Goal: Information Seeking & Learning: Learn about a topic

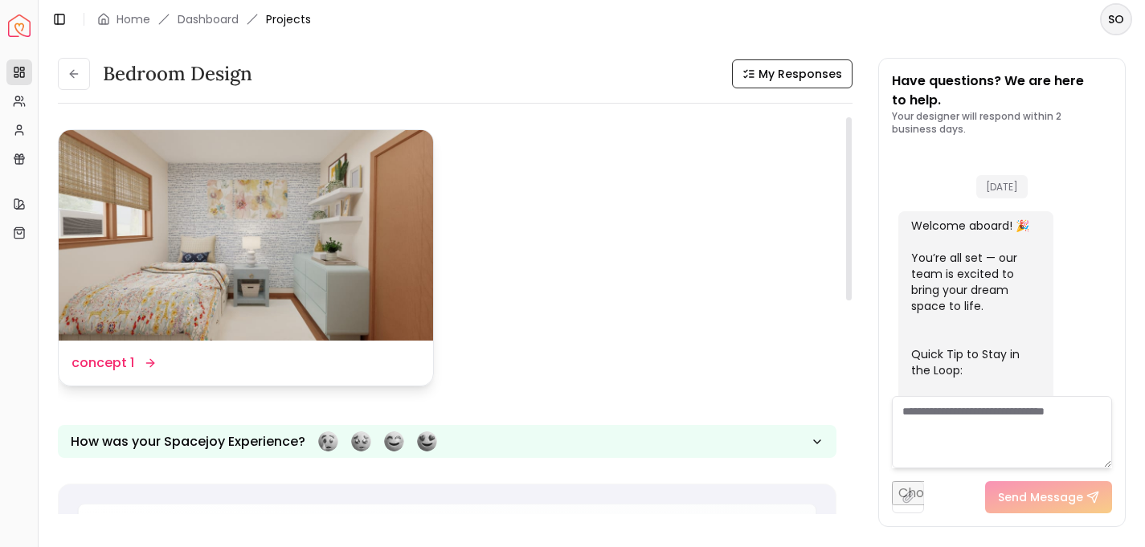
scroll to position [2007, 0]
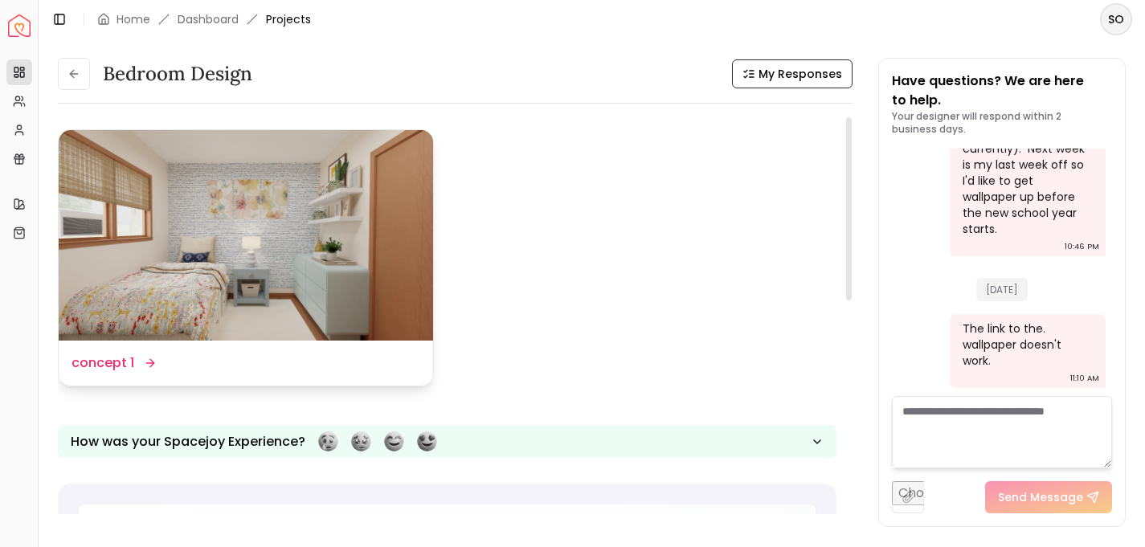
click at [324, 251] on img at bounding box center [246, 235] width 374 height 211
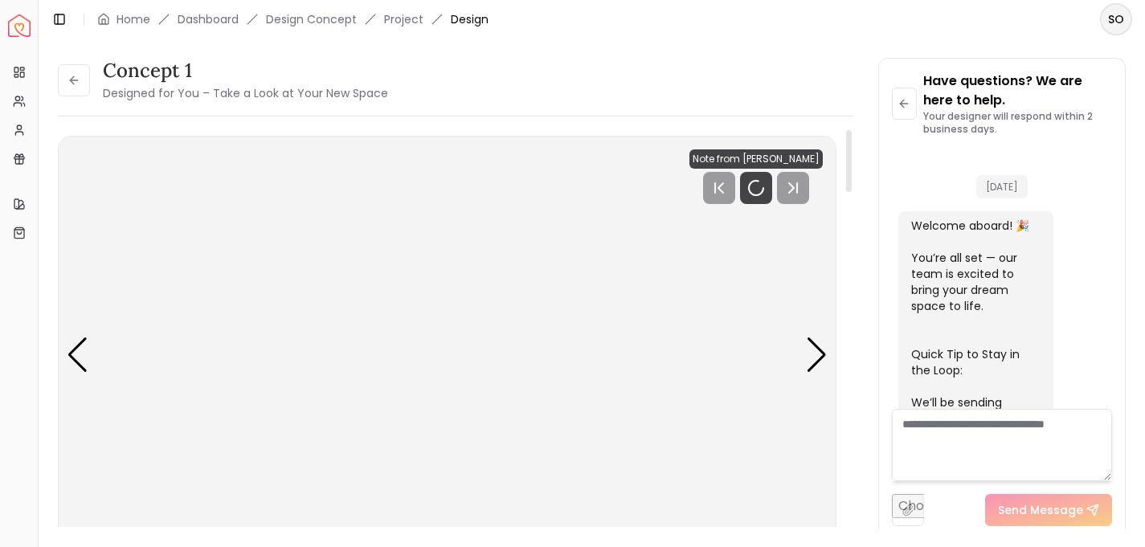
scroll to position [1995, 0]
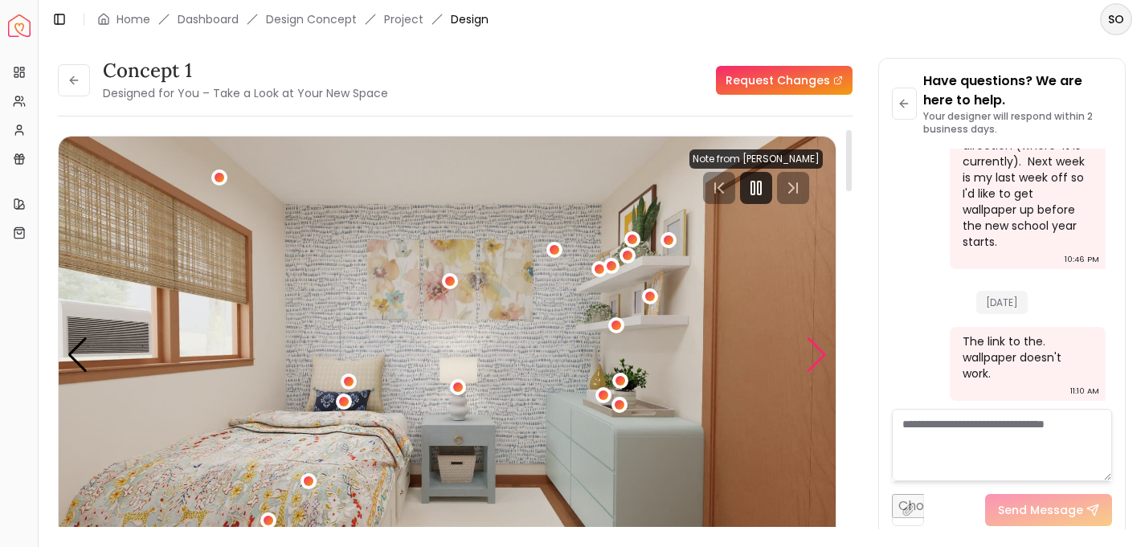
click at [819, 356] on div "Next slide" at bounding box center [817, 355] width 22 height 35
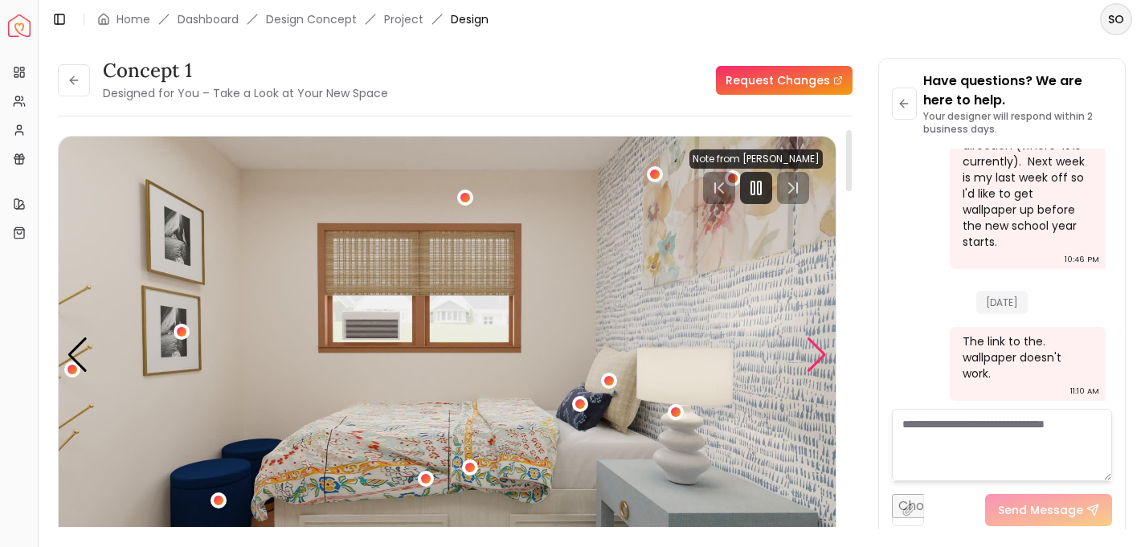
click at [819, 356] on div "Next slide" at bounding box center [817, 355] width 22 height 35
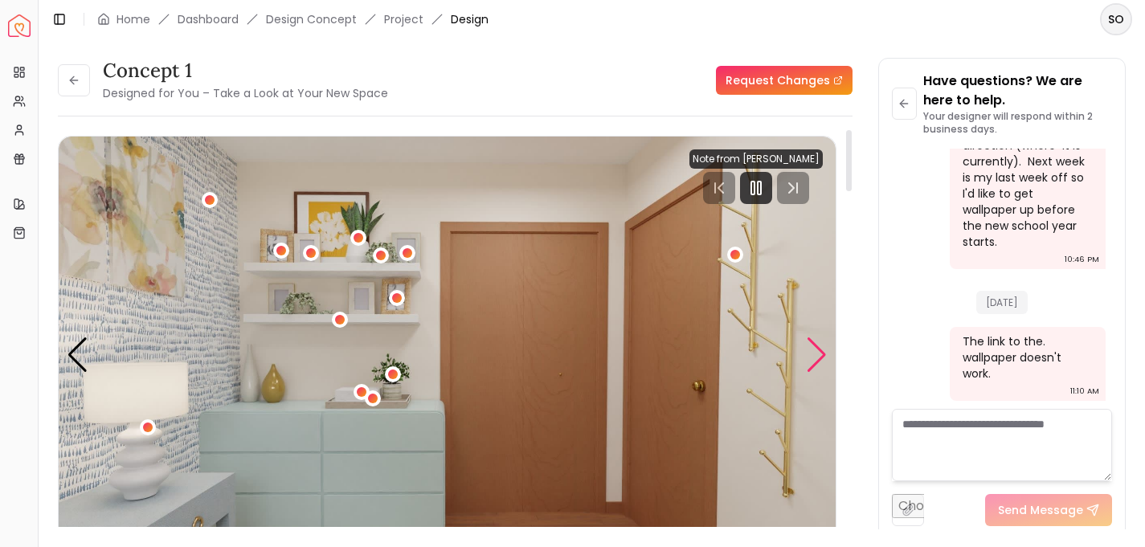
click at [819, 356] on div "Next slide" at bounding box center [817, 355] width 22 height 35
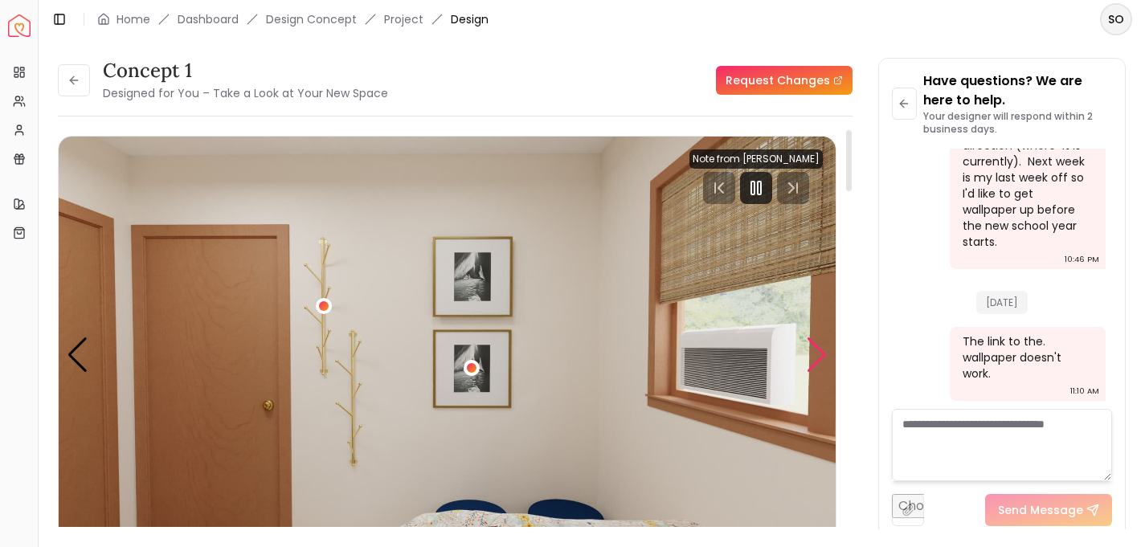
click at [819, 356] on div "Next slide" at bounding box center [817, 355] width 22 height 35
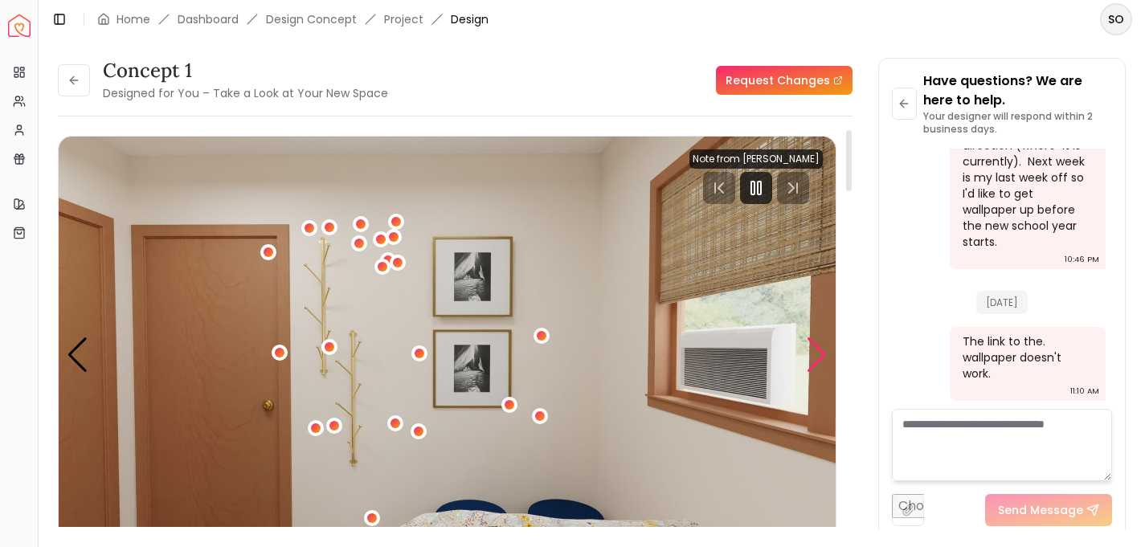
click at [819, 356] on div "Next slide" at bounding box center [817, 355] width 22 height 35
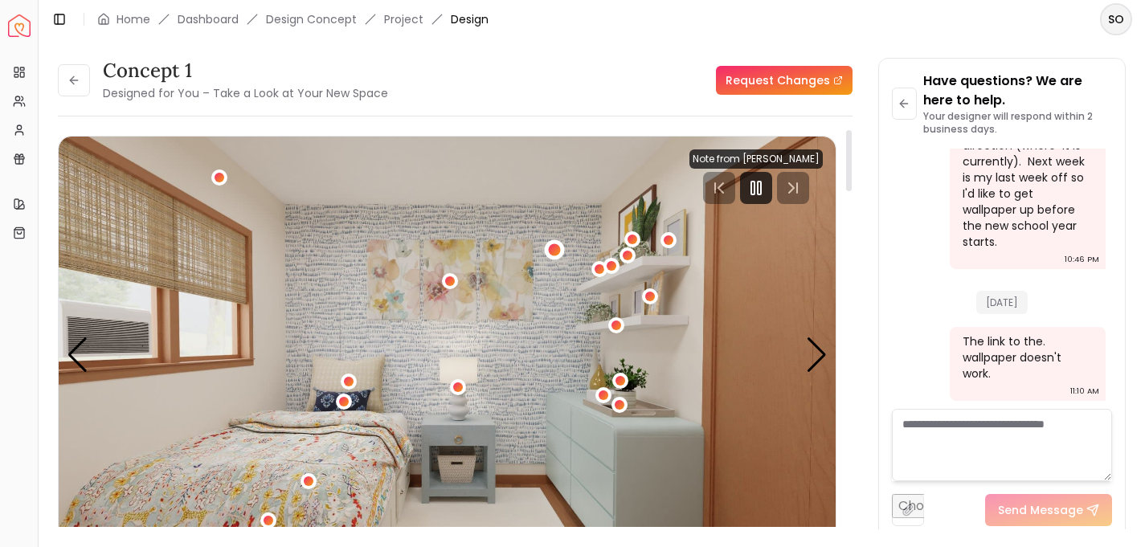
click at [556, 251] on div "1 / 5" at bounding box center [554, 250] width 12 height 12
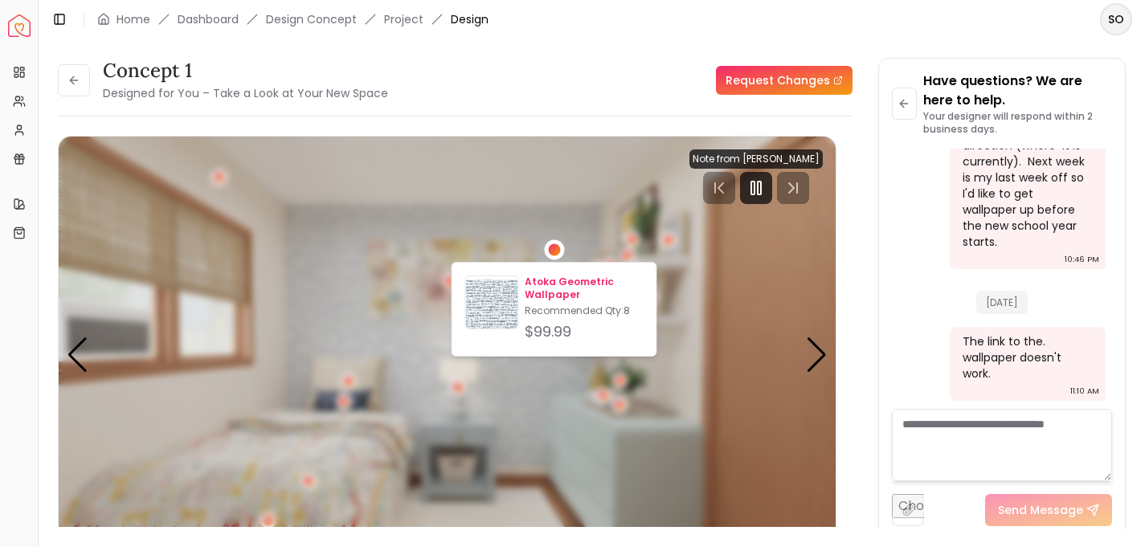
click at [546, 289] on p "Atoka Geometric Wallpaper" at bounding box center [584, 289] width 118 height 26
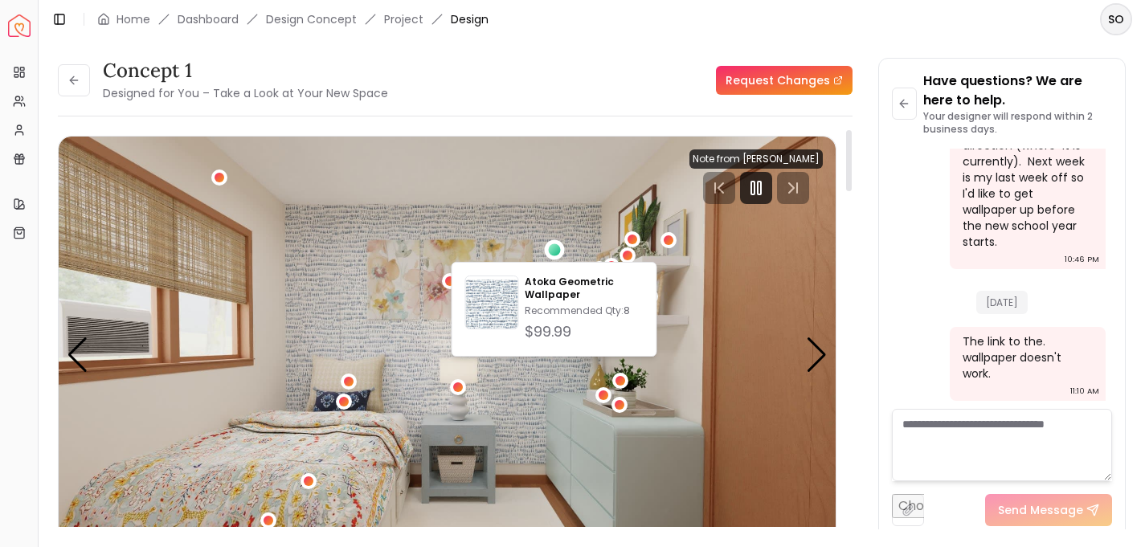
click at [601, 85] on div "concept 1 Designed for You – Take a Look at Your New Space Request Changes" at bounding box center [455, 80] width 795 height 45
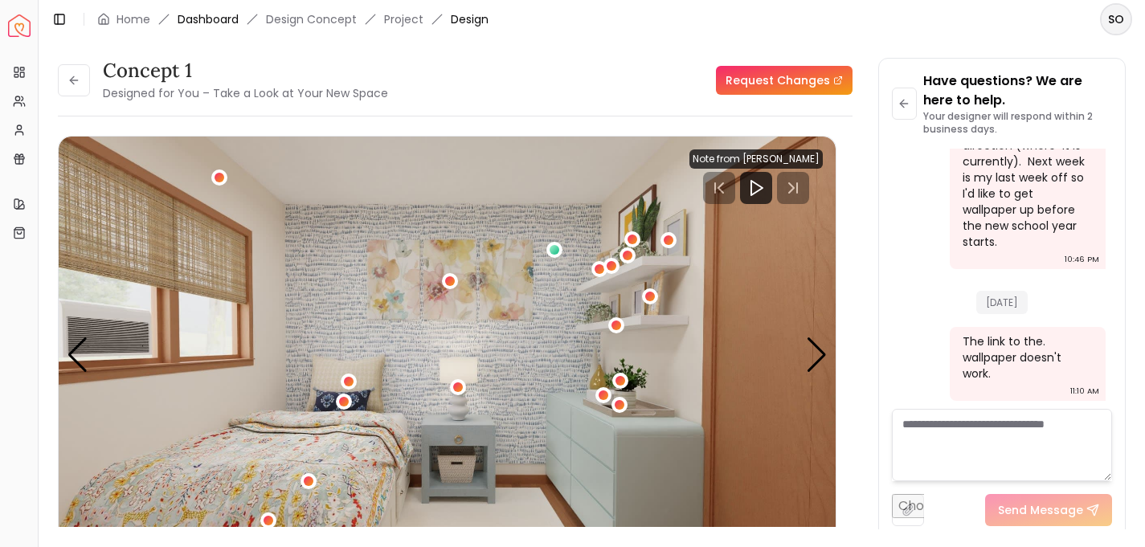
click at [217, 18] on link "Dashboard" at bounding box center [208, 19] width 61 height 16
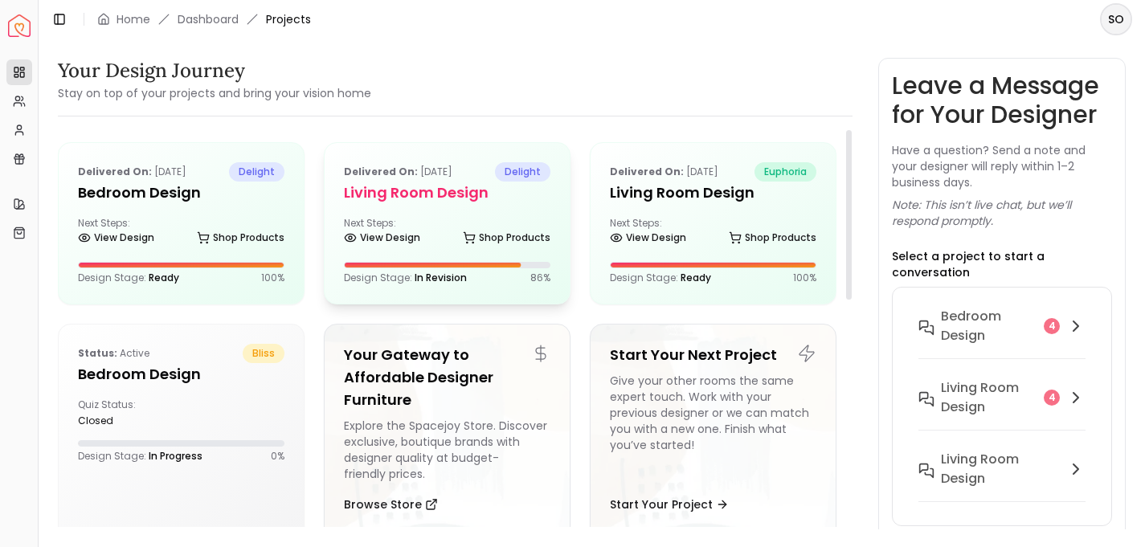
click at [429, 186] on h5 "Living Room design" at bounding box center [447, 193] width 207 height 23
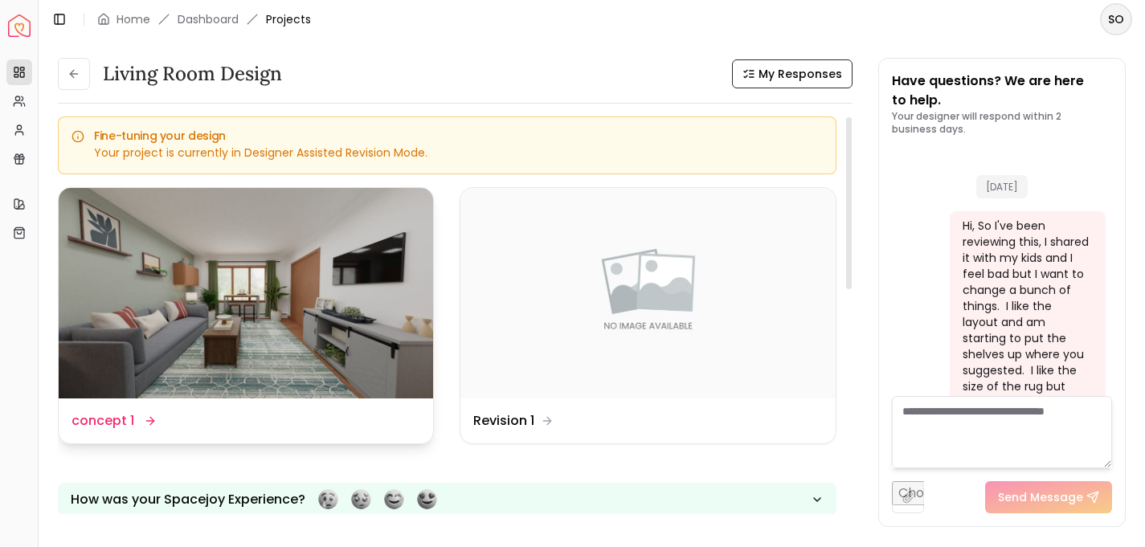
scroll to position [3521, 0]
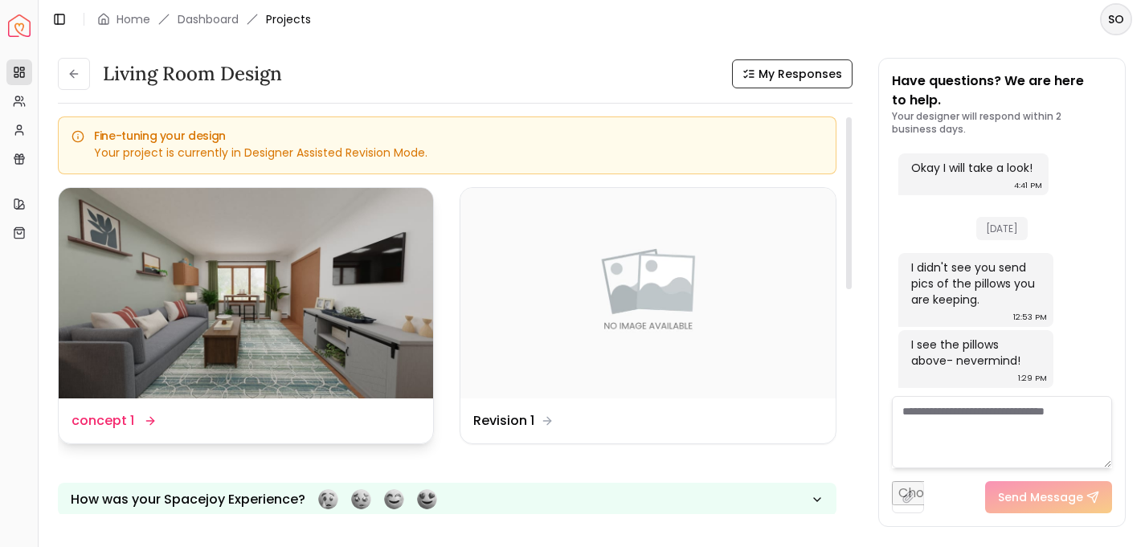
click at [345, 277] on img at bounding box center [246, 293] width 374 height 211
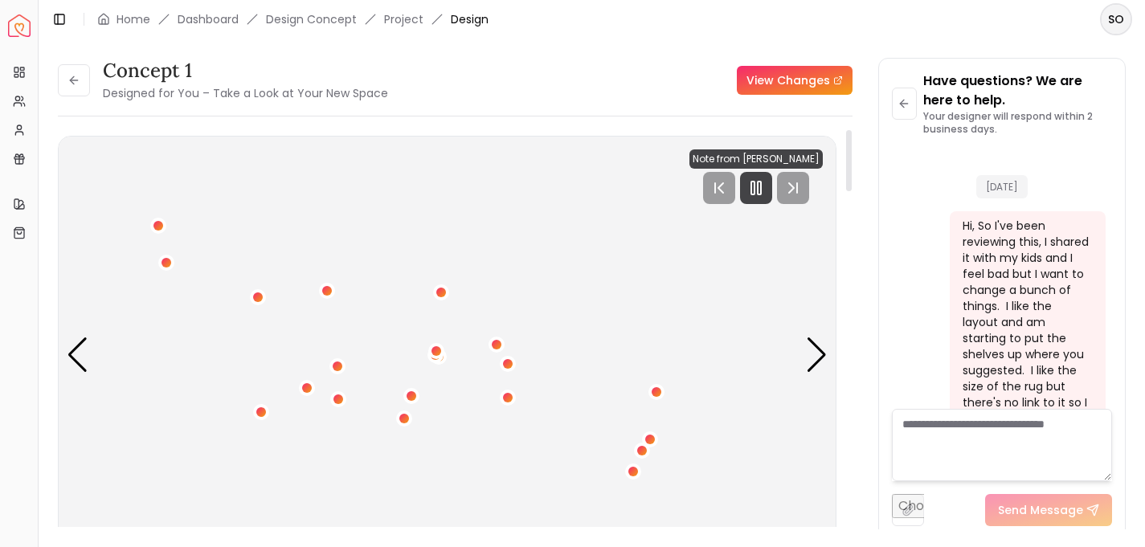
scroll to position [3509, 0]
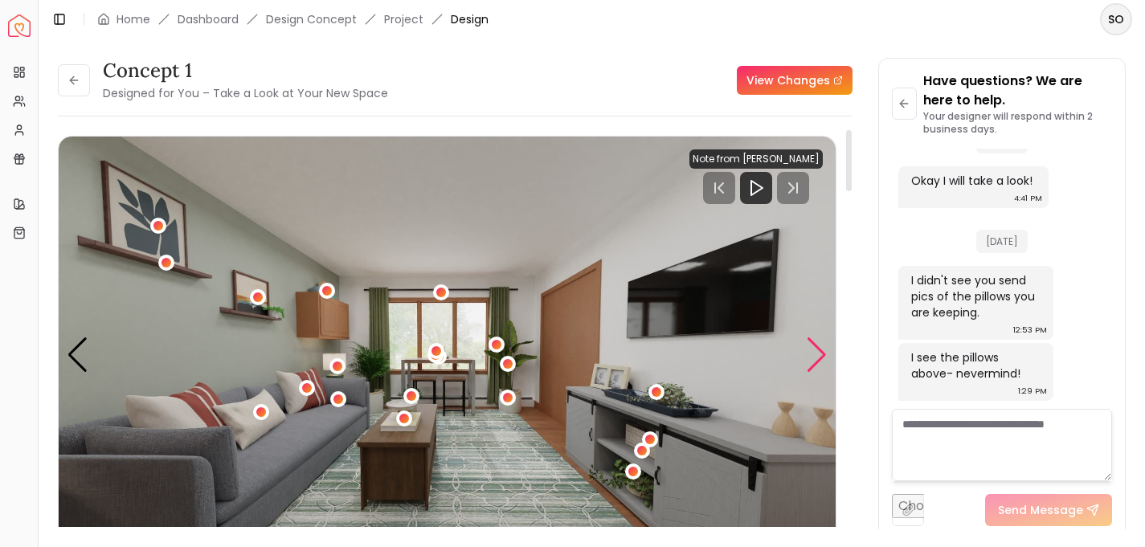
click at [814, 350] on div "Next slide" at bounding box center [817, 355] width 22 height 35
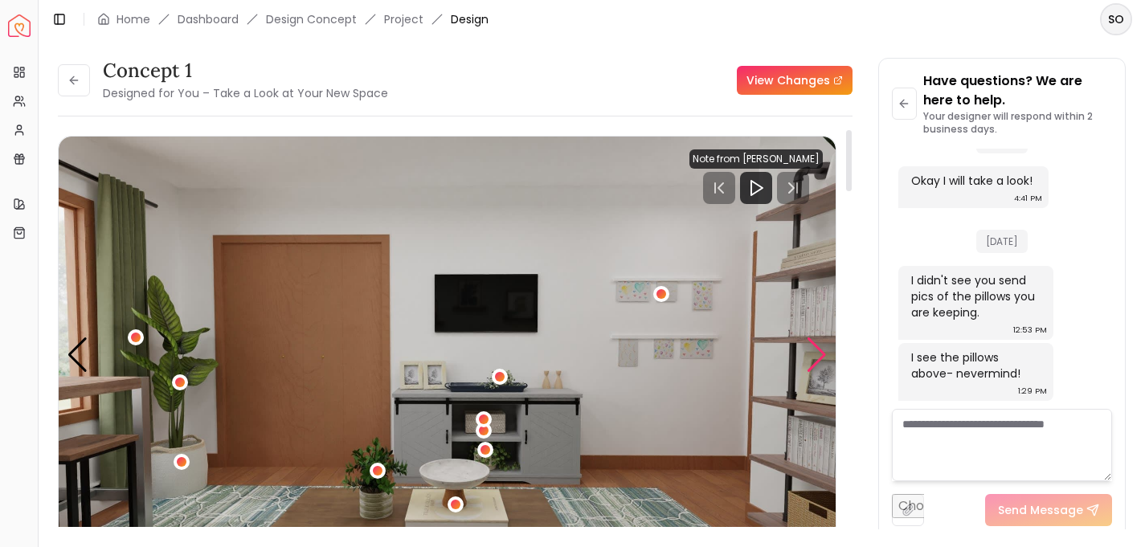
click at [816, 351] on div "Next slide" at bounding box center [817, 355] width 22 height 35
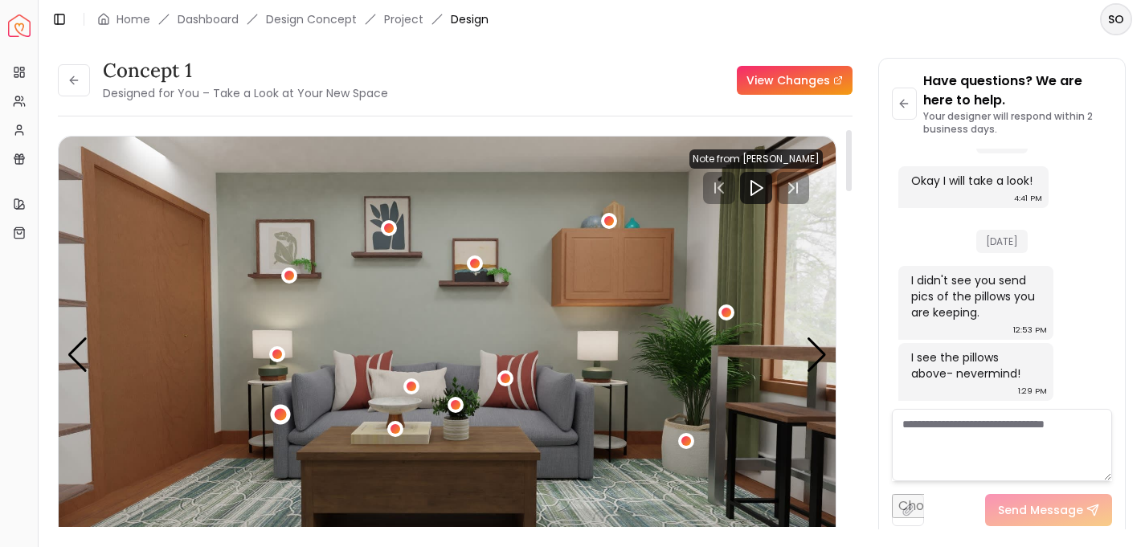
click at [283, 416] on div "3 / 4" at bounding box center [280, 414] width 12 height 12
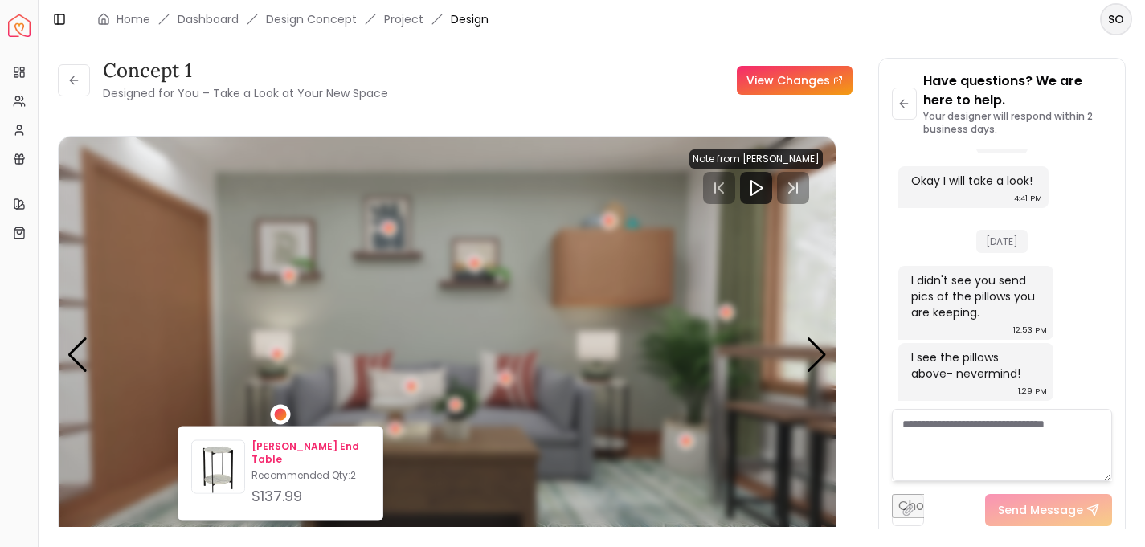
click at [272, 469] on p "Recommended Qty: 2" at bounding box center [311, 475] width 118 height 13
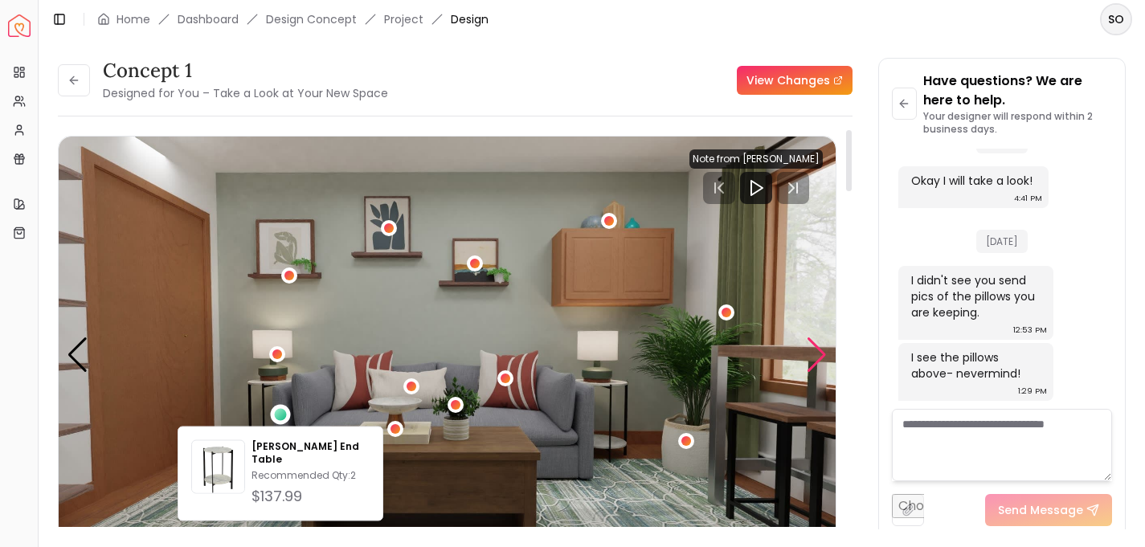
click at [819, 362] on div "Next slide" at bounding box center [817, 355] width 22 height 35
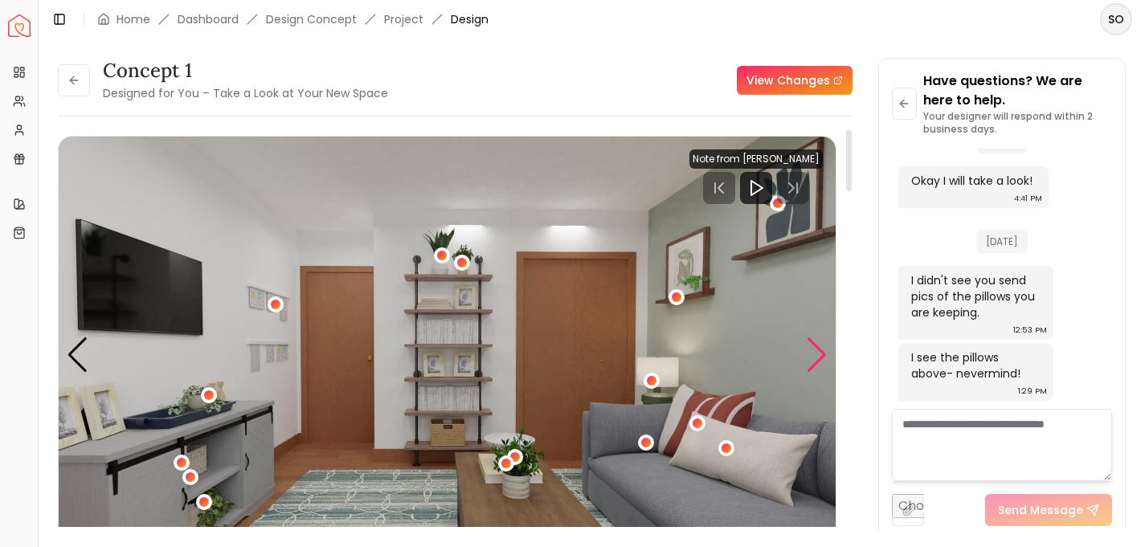
click at [819, 362] on div "Next slide" at bounding box center [817, 355] width 22 height 35
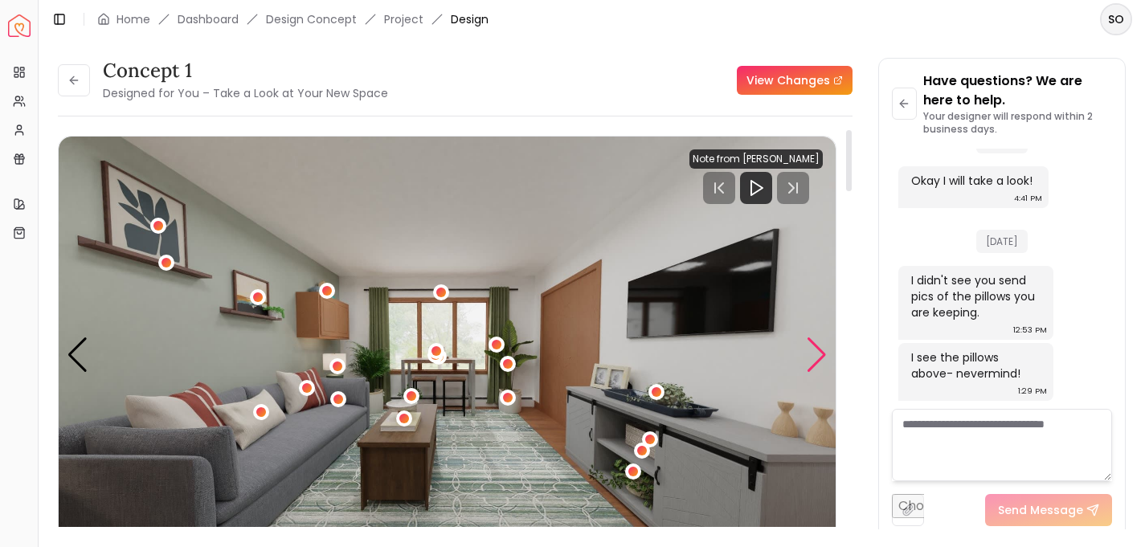
click at [819, 362] on div "Next slide" at bounding box center [817, 355] width 22 height 35
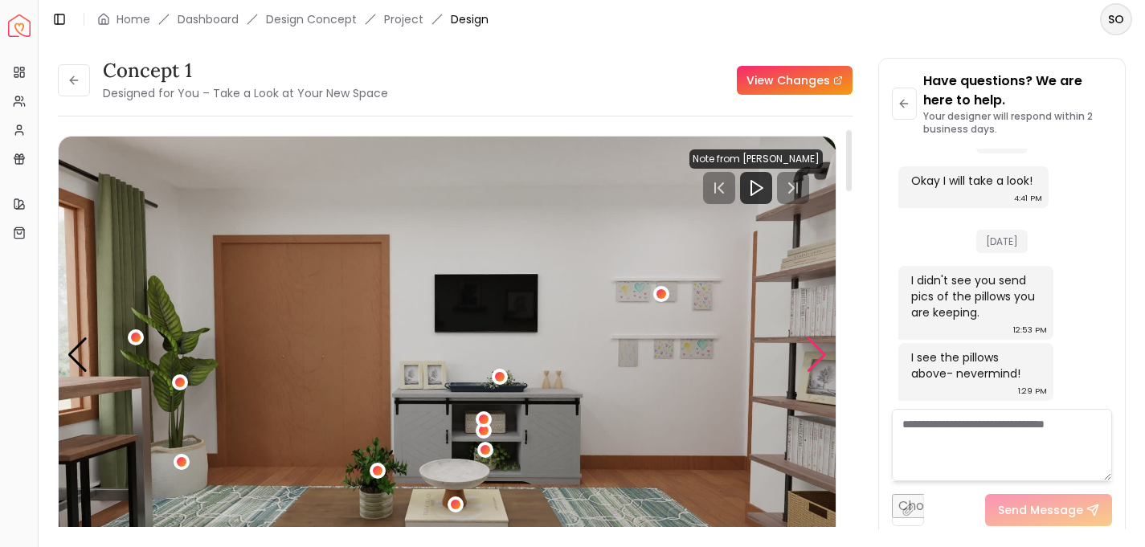
click at [819, 362] on div "Next slide" at bounding box center [817, 355] width 22 height 35
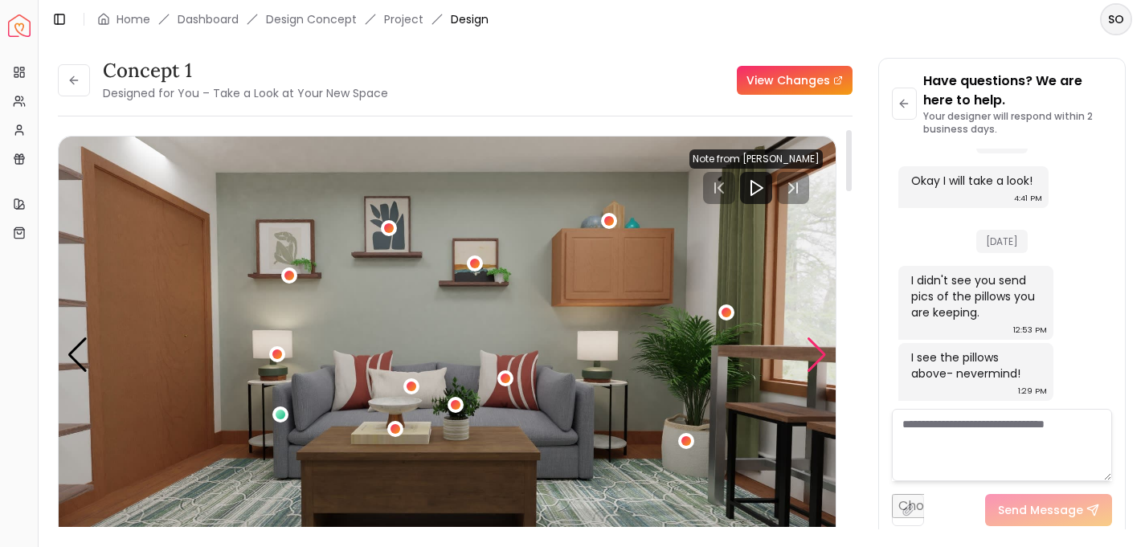
click at [822, 353] on div "Next slide" at bounding box center [817, 355] width 22 height 35
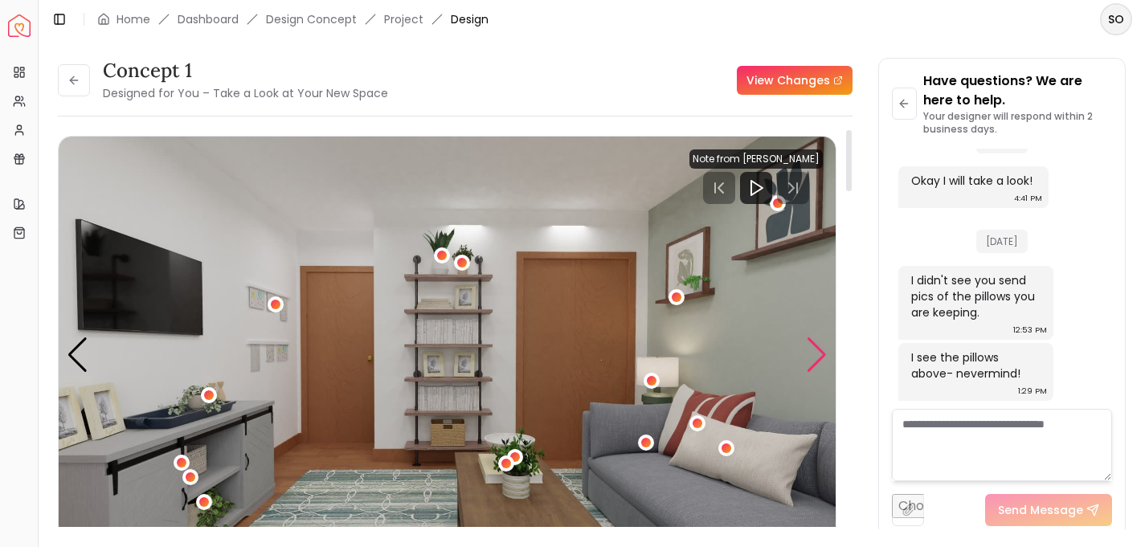
click at [822, 353] on div "Next slide" at bounding box center [817, 355] width 22 height 35
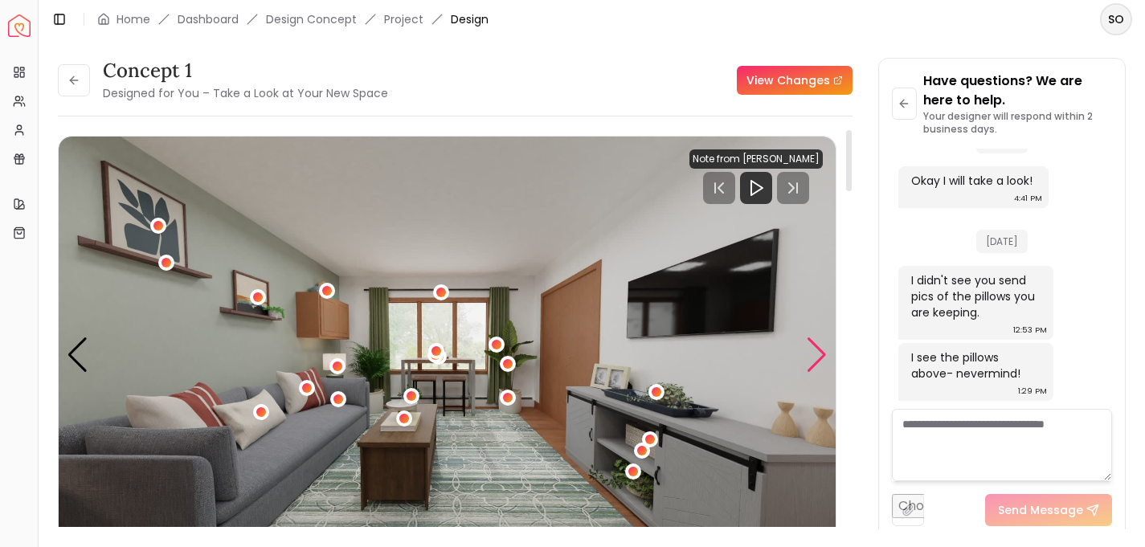
click at [822, 353] on div "Next slide" at bounding box center [817, 355] width 22 height 35
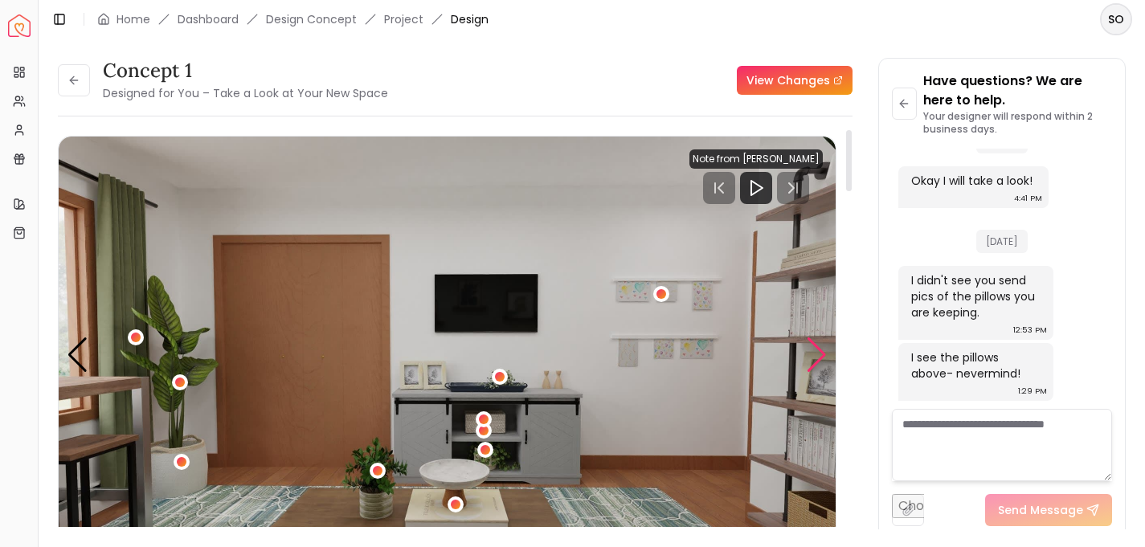
click at [822, 353] on div "Next slide" at bounding box center [817, 355] width 22 height 35
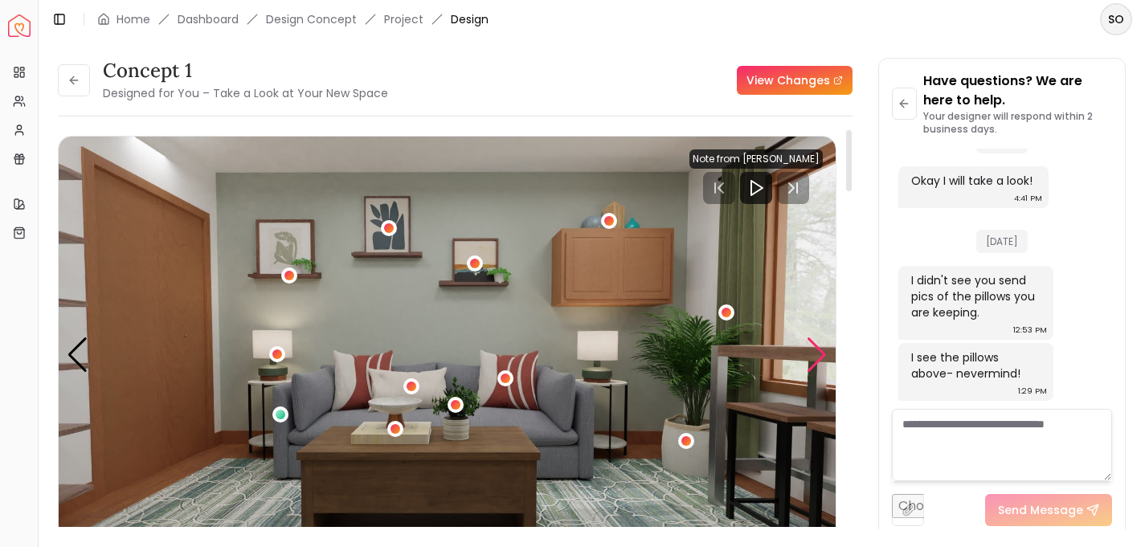
click at [822, 353] on div "Next slide" at bounding box center [817, 355] width 22 height 35
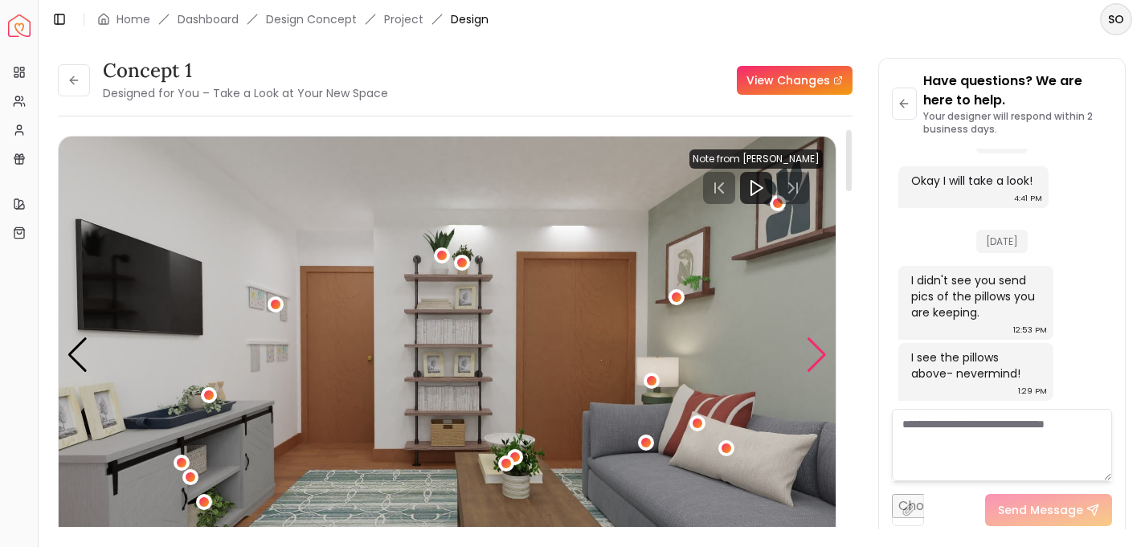
click at [822, 353] on div "Next slide" at bounding box center [817, 355] width 22 height 35
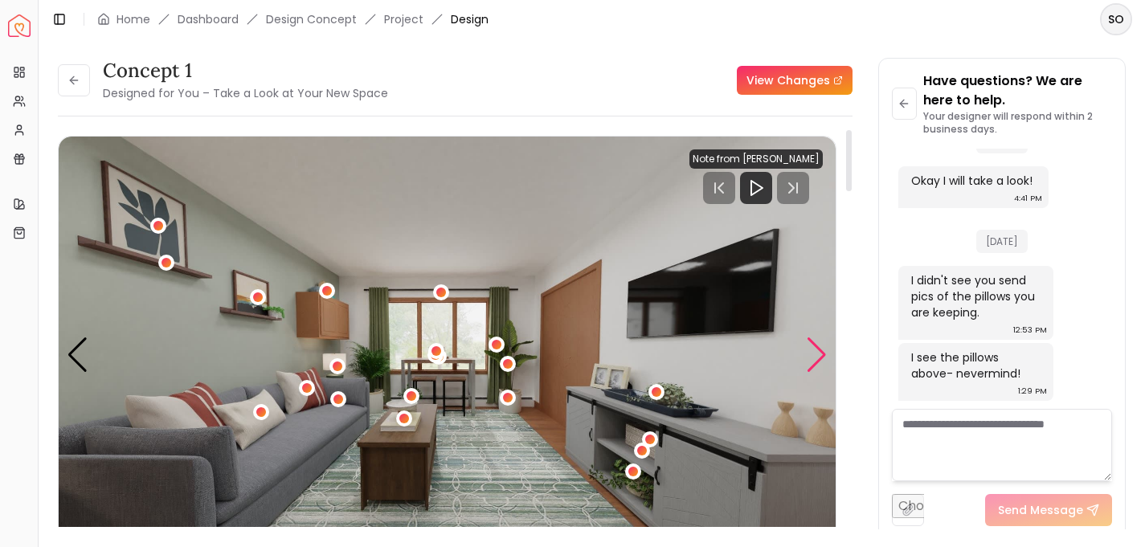
click at [822, 353] on div "Next slide" at bounding box center [817, 355] width 22 height 35
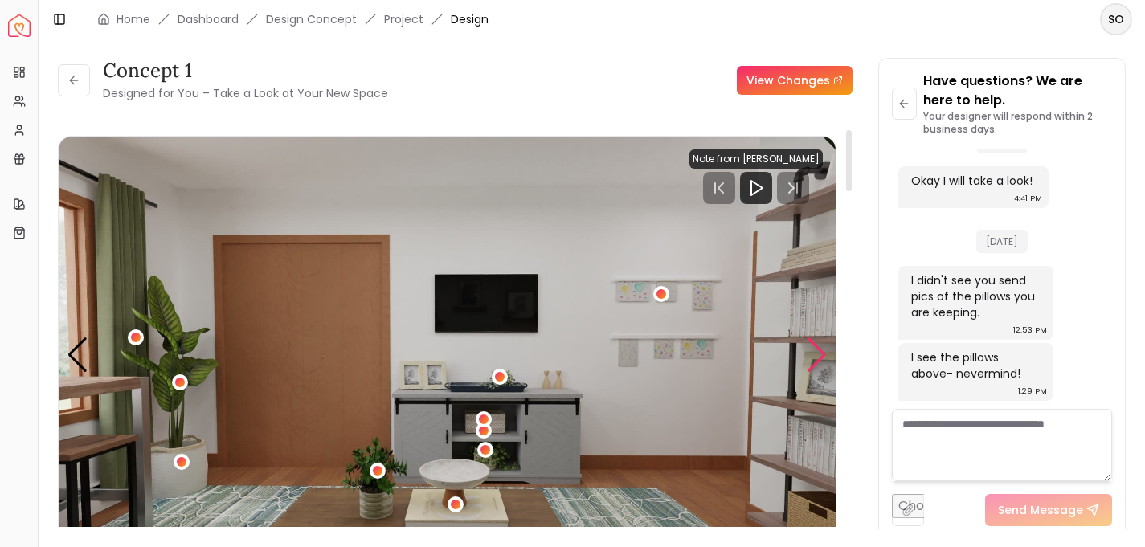
click at [822, 353] on div "Next slide" at bounding box center [817, 355] width 22 height 35
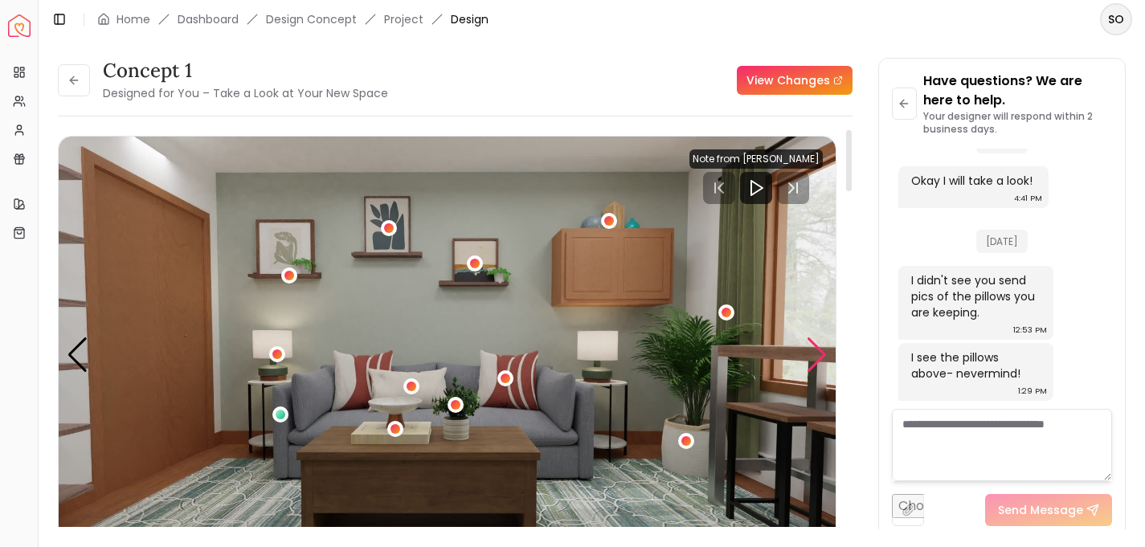
click at [822, 353] on div "Next slide" at bounding box center [817, 355] width 22 height 35
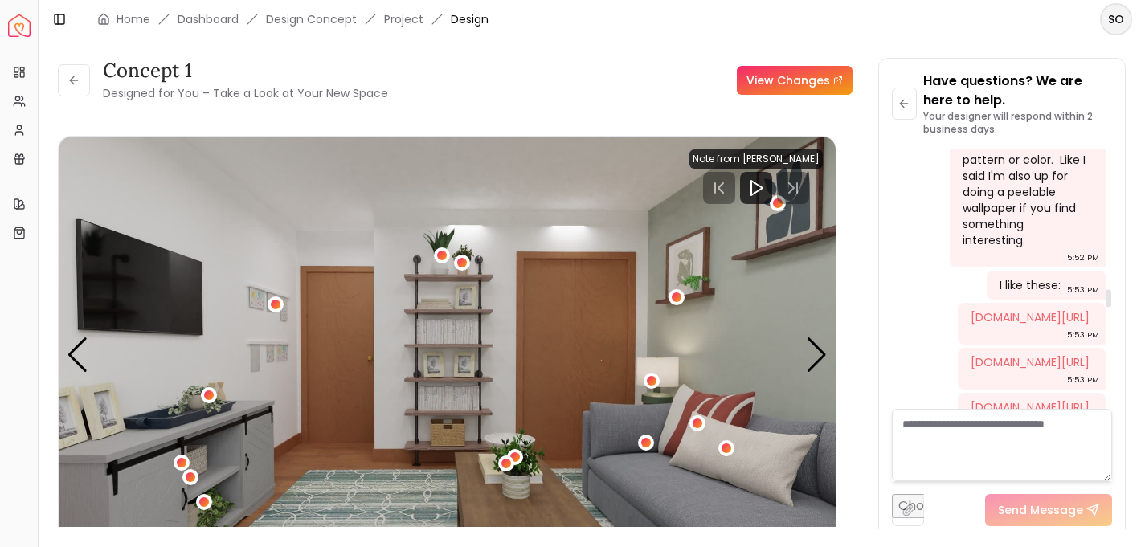
scroll to position [2044, 0]
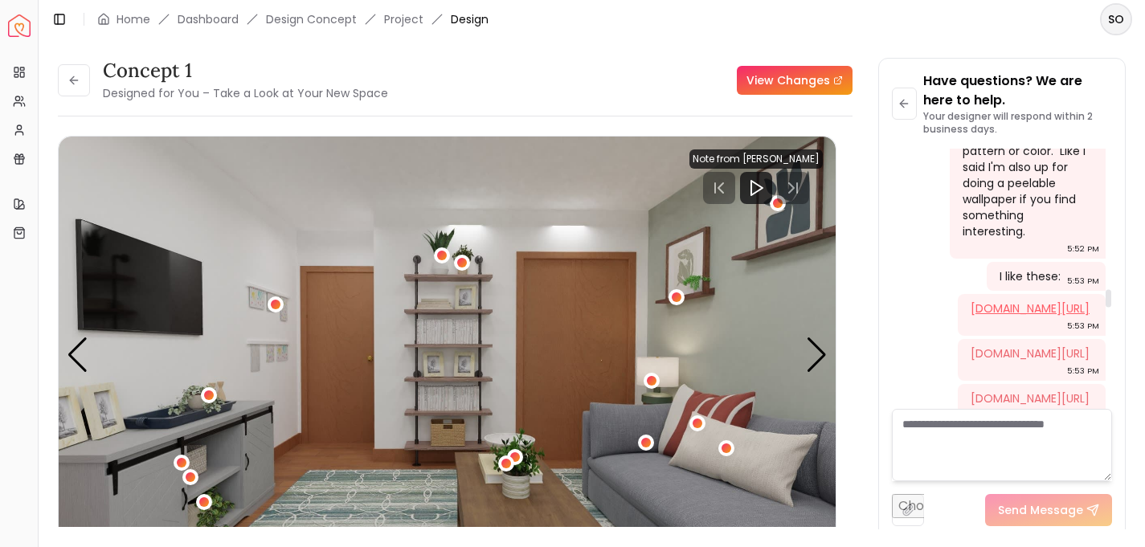
click at [1022, 301] on link "[DOMAIN_NAME][URL]" at bounding box center [1030, 309] width 119 height 16
click at [1003, 346] on link "[DOMAIN_NAME][URL]" at bounding box center [1030, 354] width 119 height 16
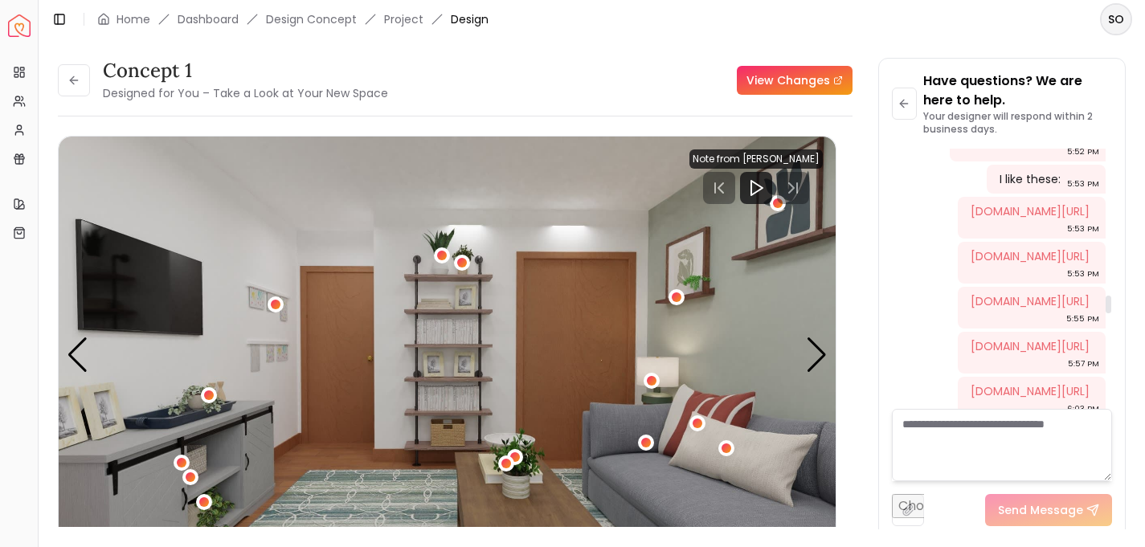
scroll to position [2150, 0]
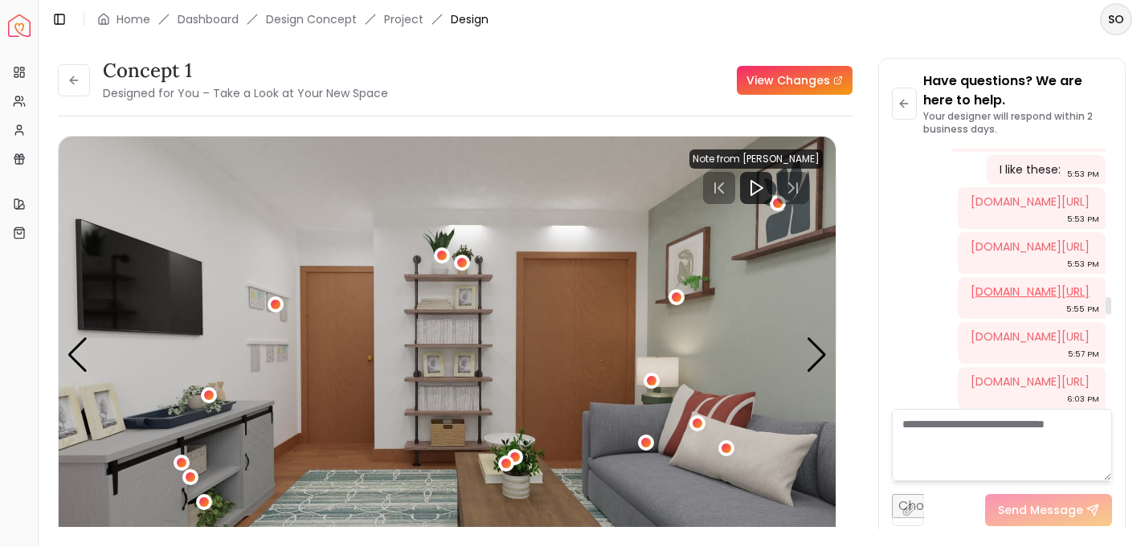
click at [989, 287] on link "[DOMAIN_NAME][URL]" at bounding box center [1030, 292] width 119 height 16
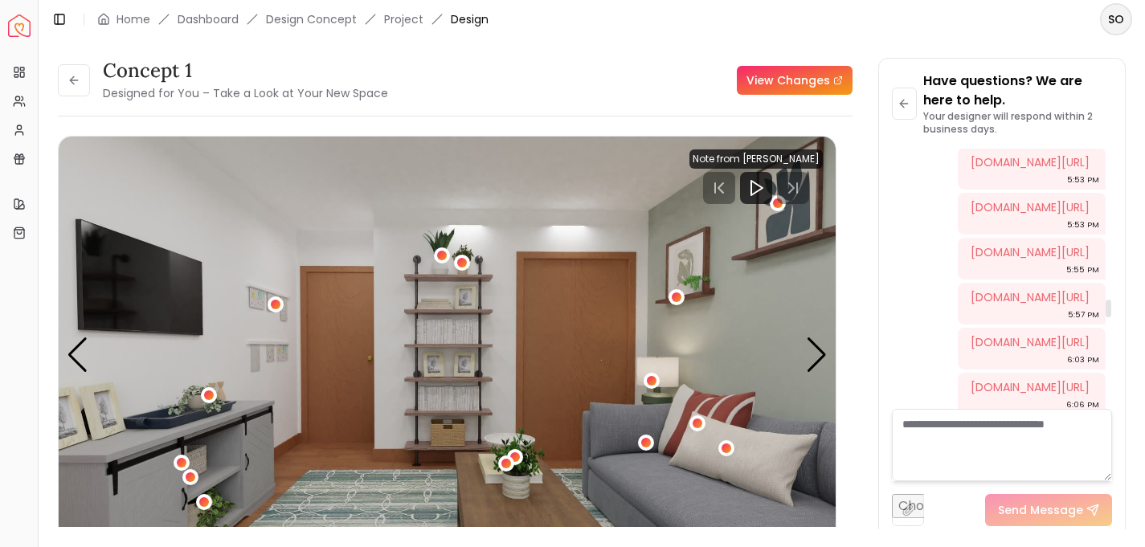
scroll to position [2201, 0]
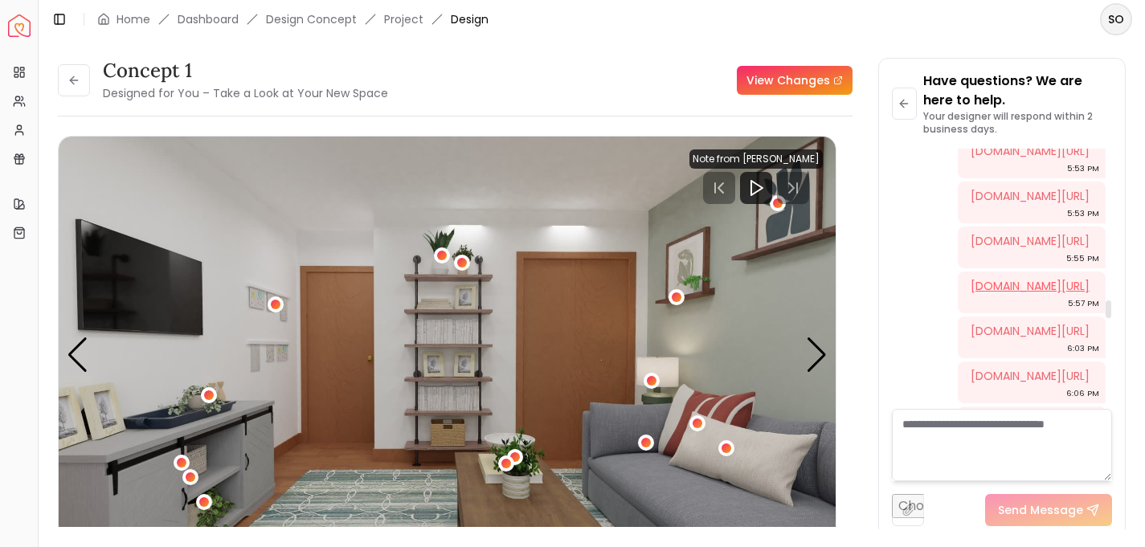
click at [1006, 294] on link "[DOMAIN_NAME][URL]" at bounding box center [1030, 286] width 119 height 16
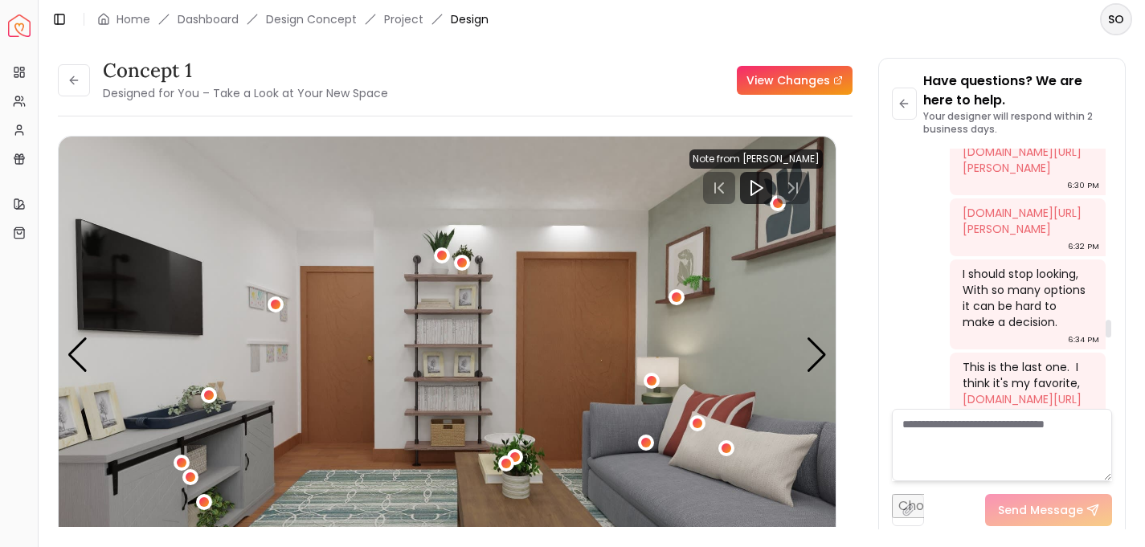
scroll to position [2527, 0]
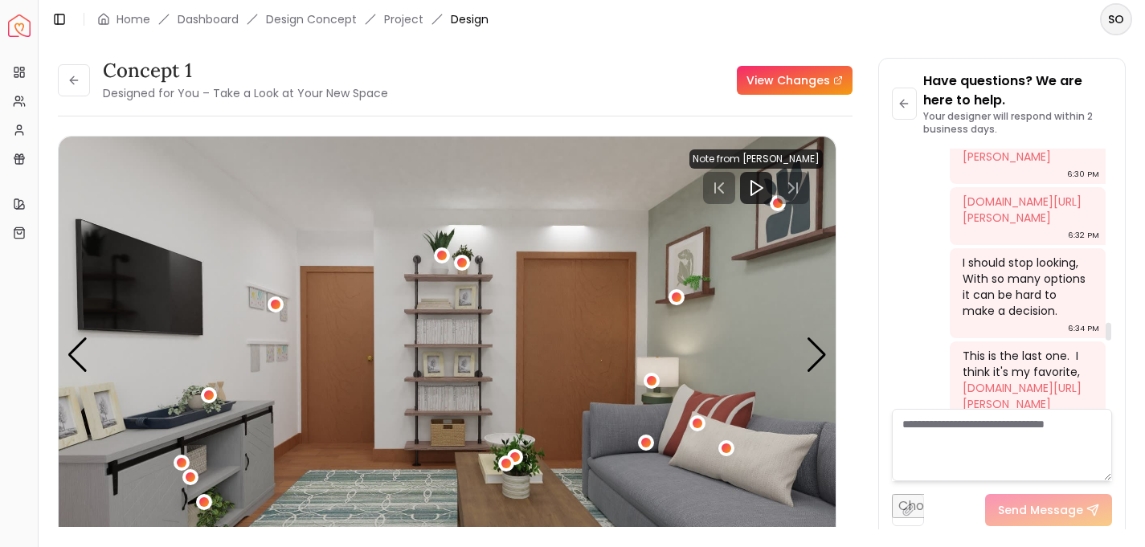
click at [1004, 14] on link "[DOMAIN_NAME][URL]" at bounding box center [1030, 6] width 119 height 16
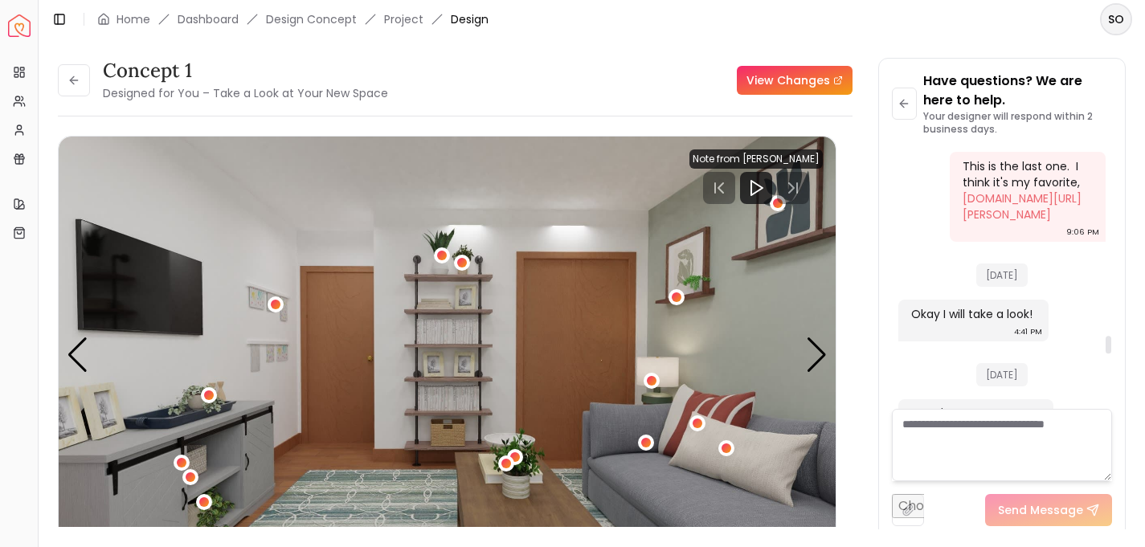
scroll to position [2719, 0]
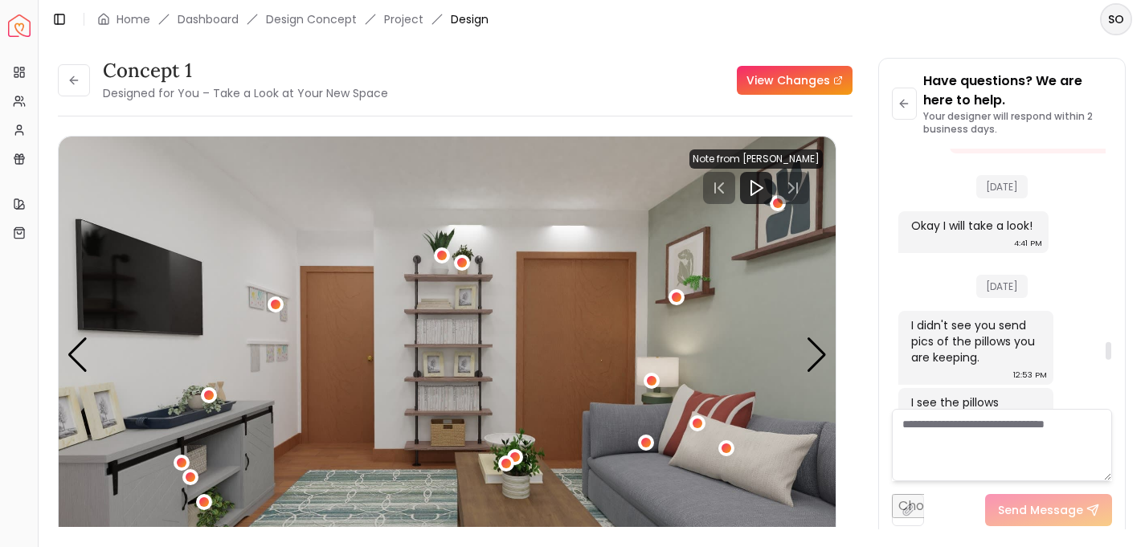
scroll to position [2806, 0]
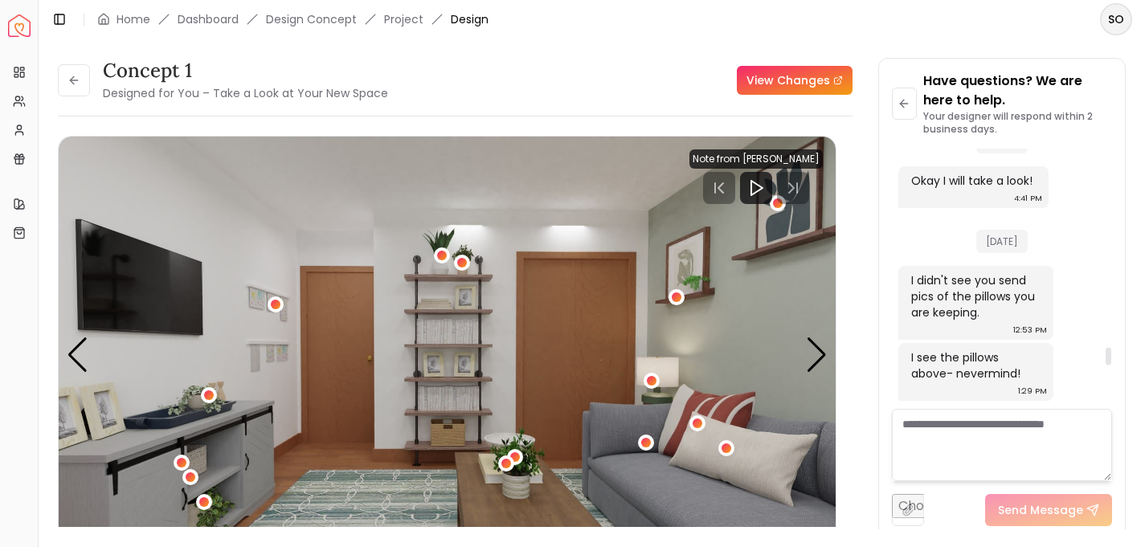
scroll to position [2887, 0]
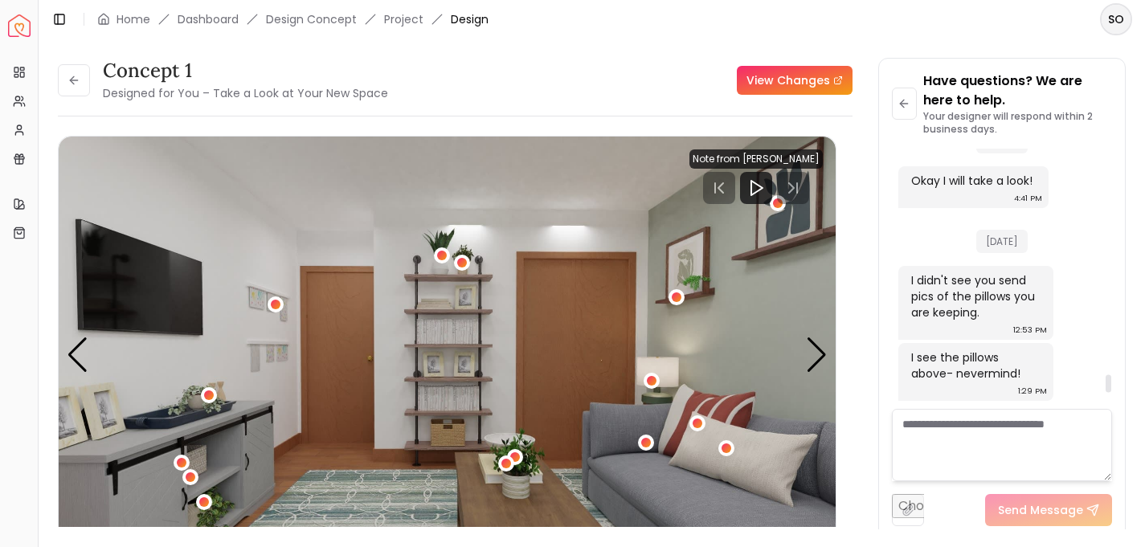
click at [993, 89] on link "[DOMAIN_NAME][URL][PERSON_NAME]" at bounding box center [1022, 73] width 119 height 32
